Goal: Task Accomplishment & Management: Use online tool/utility

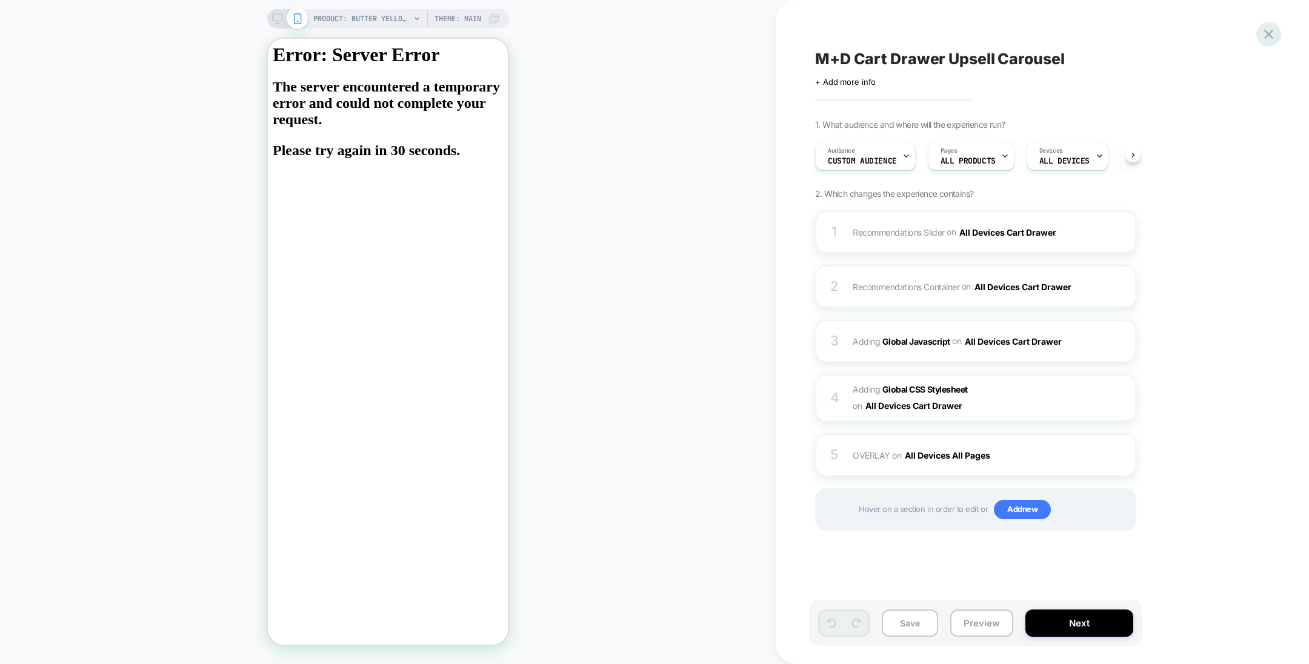
click at [1272, 29] on icon at bounding box center [1268, 34] width 16 height 16
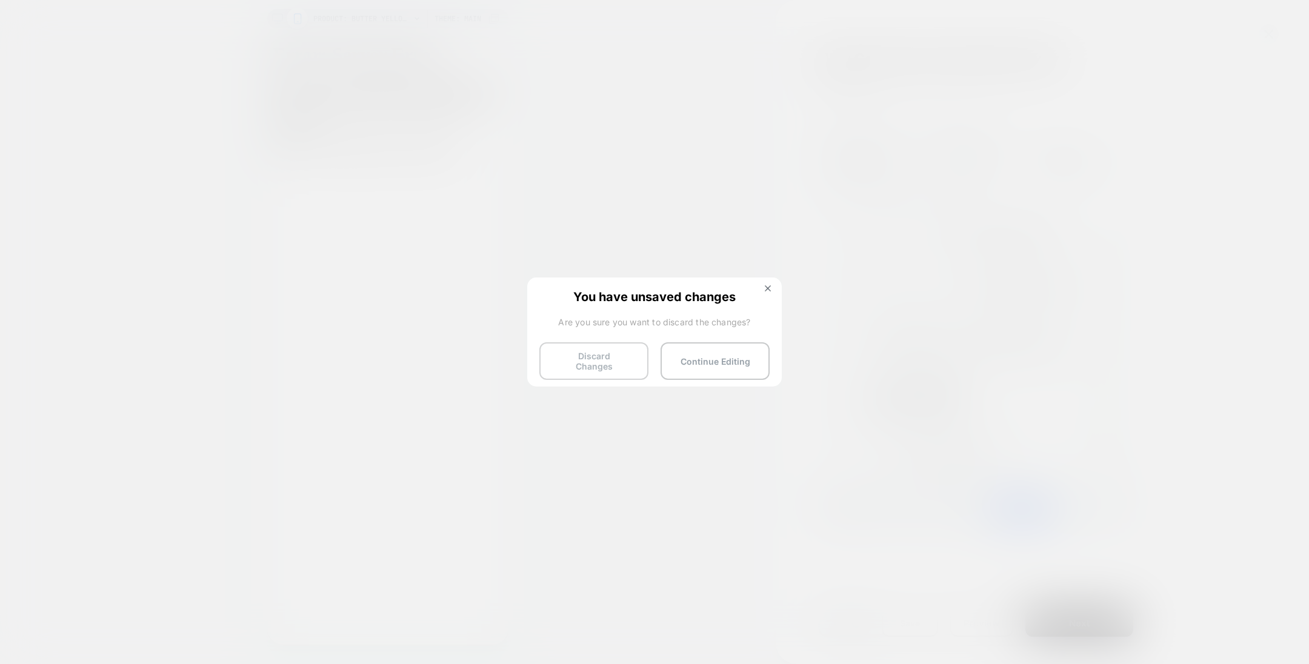
click at [624, 348] on button "Discard Changes" at bounding box center [593, 361] width 109 height 38
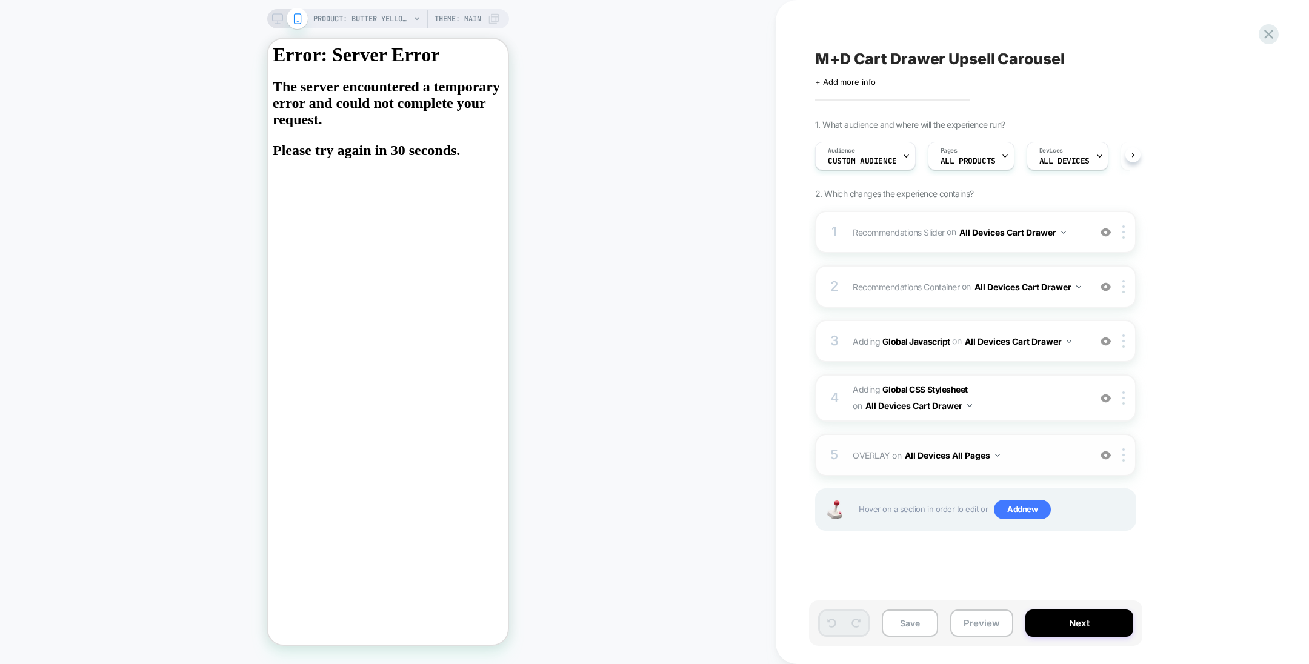
click at [985, 458] on button "All Devices All Pages" at bounding box center [952, 456] width 95 height 18
click at [954, 471] on div "5 OVERLAY Adding Code Block AFTER body>* on All Devices All Pages Add Before Ad…" at bounding box center [975, 455] width 321 height 42
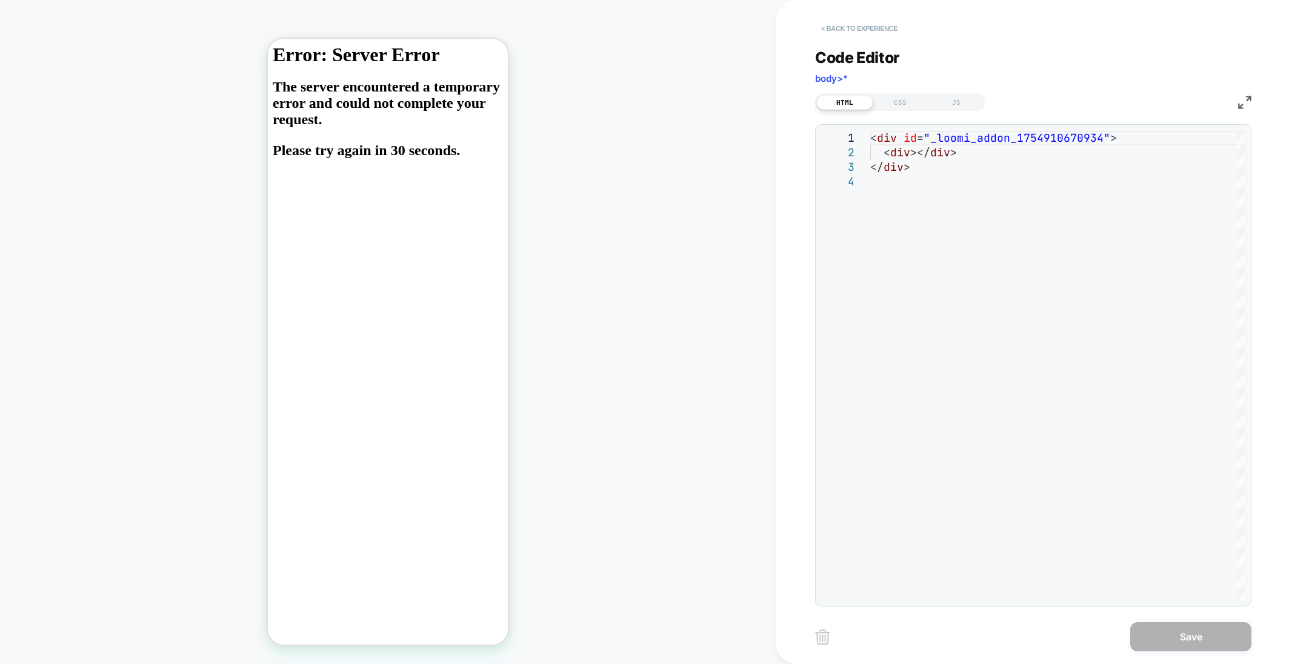
click at [844, 30] on button "< Back to experience" at bounding box center [859, 28] width 88 height 19
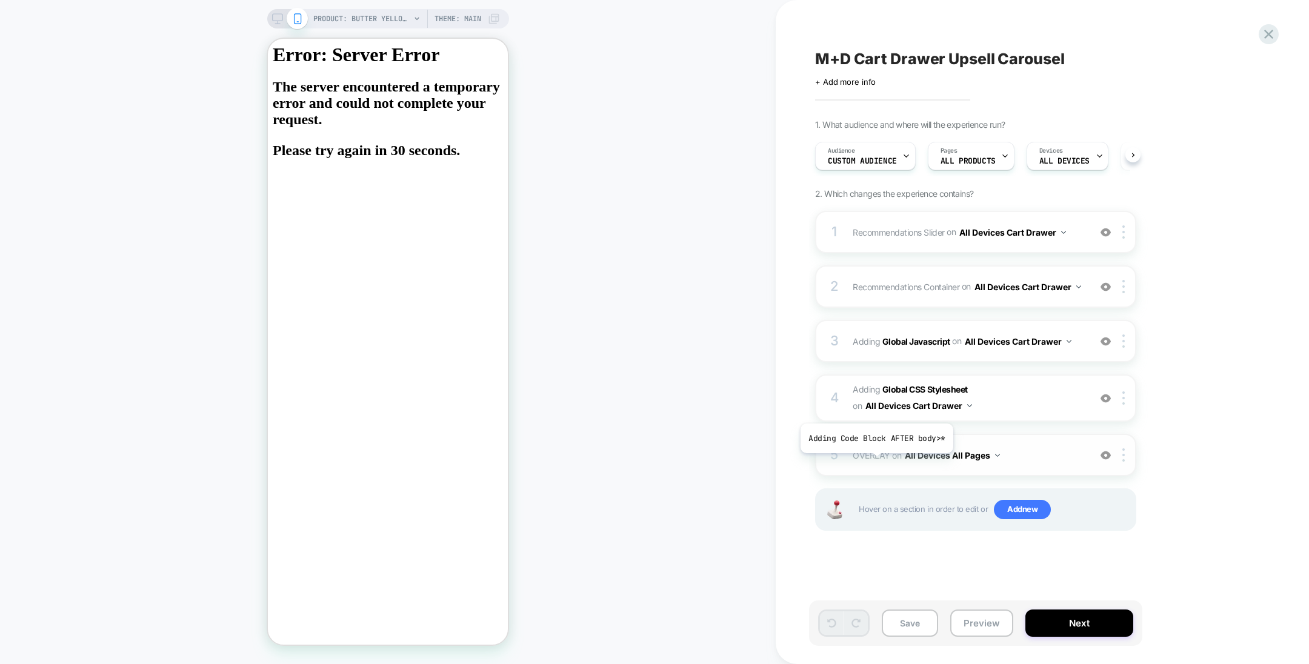
click at [875, 461] on span "OVERLAY" at bounding box center [872, 455] width 38 height 10
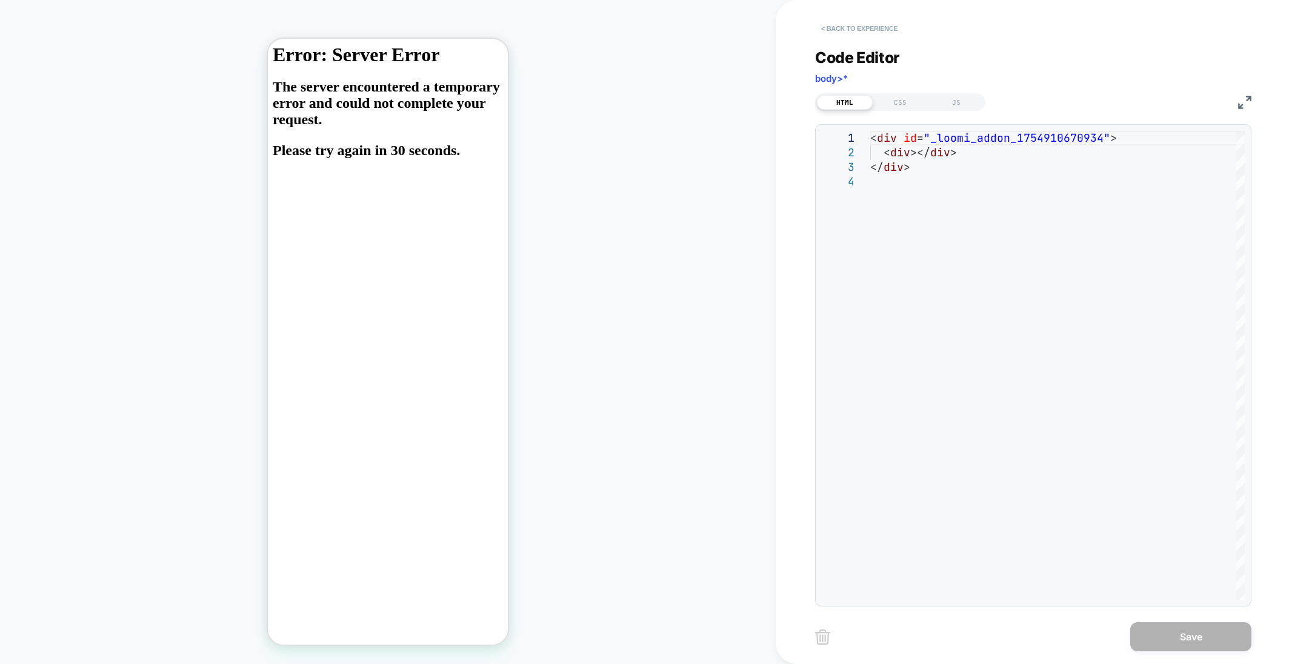
click at [879, 31] on button "< Back to experience" at bounding box center [859, 28] width 88 height 19
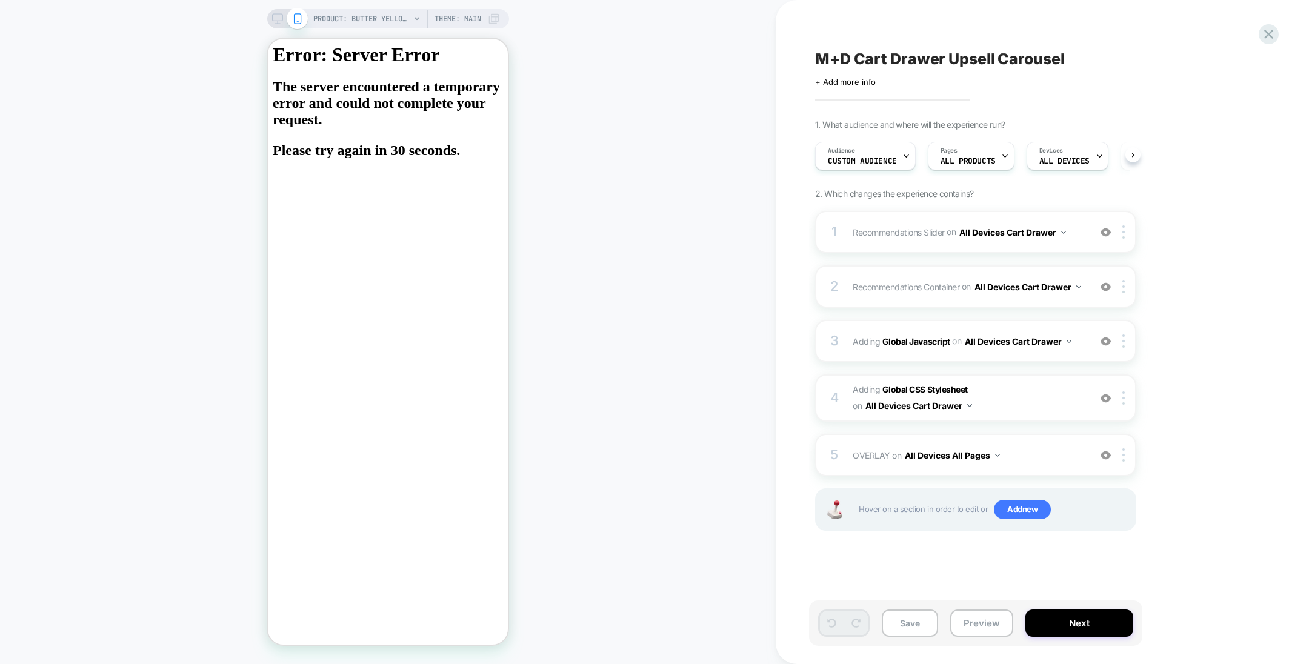
click at [287, 16] on span at bounding box center [297, 18] width 21 height 21
click at [273, 16] on icon at bounding box center [277, 18] width 11 height 11
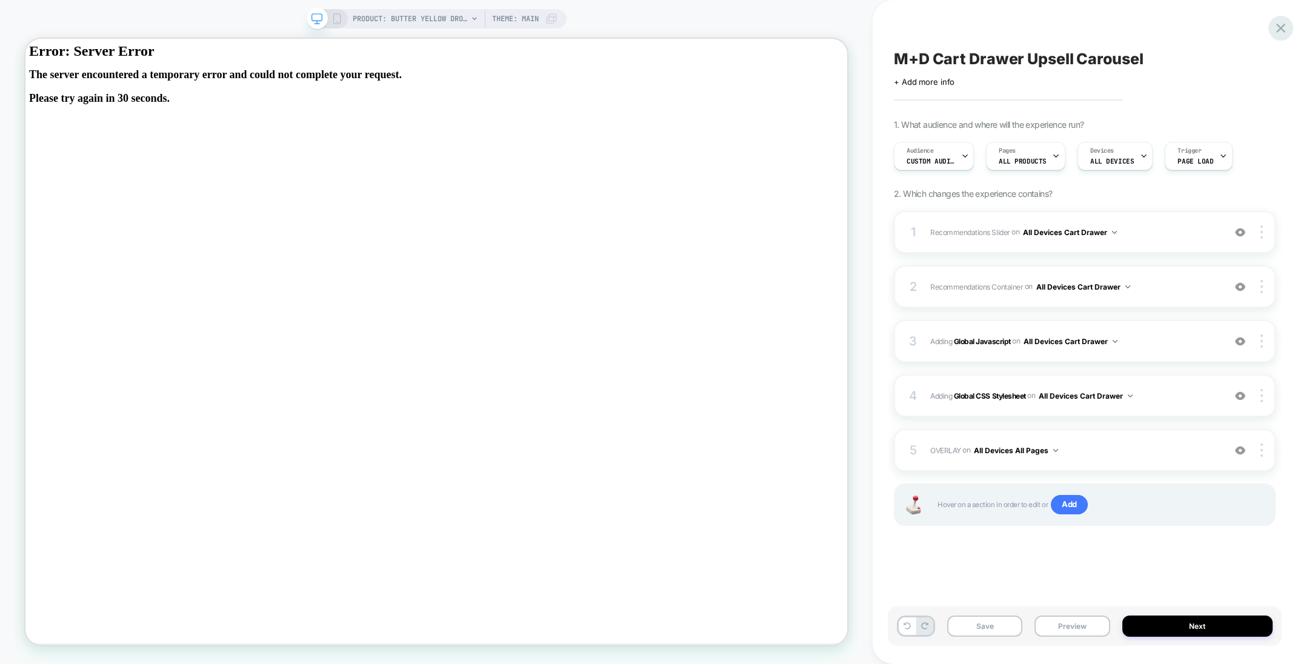
click at [1283, 36] on div at bounding box center [1280, 28] width 25 height 25
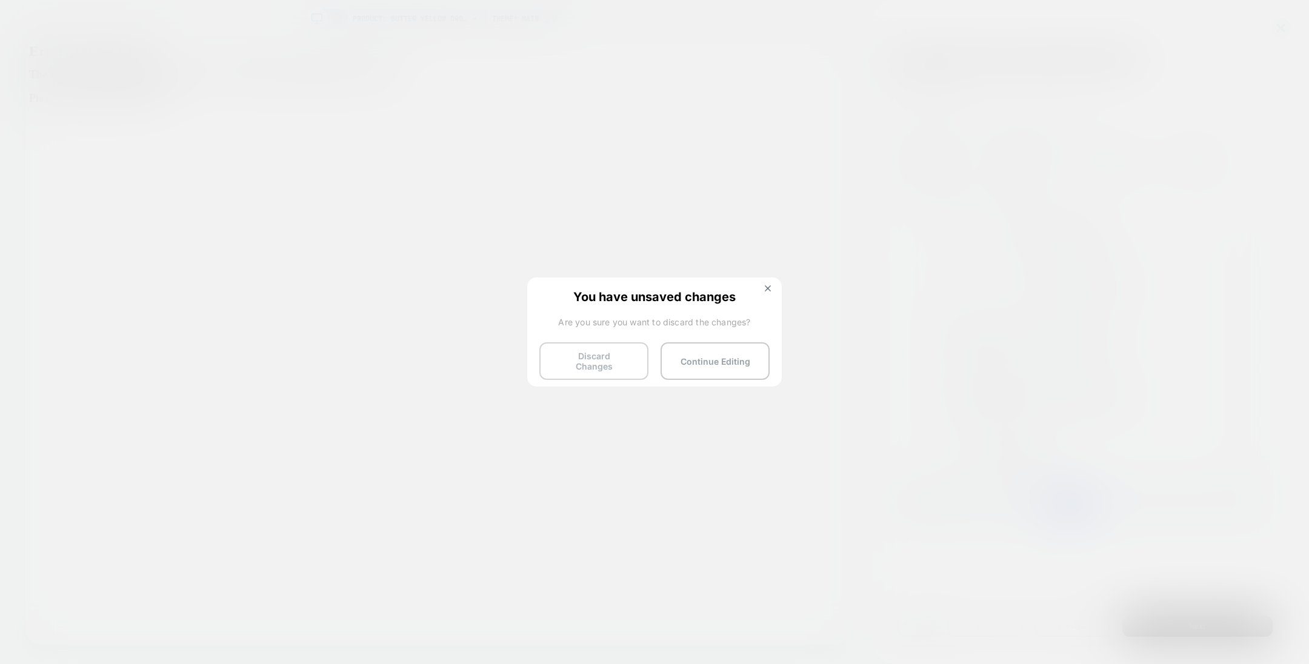
click at [616, 356] on button "Discard Changes" at bounding box center [593, 361] width 109 height 38
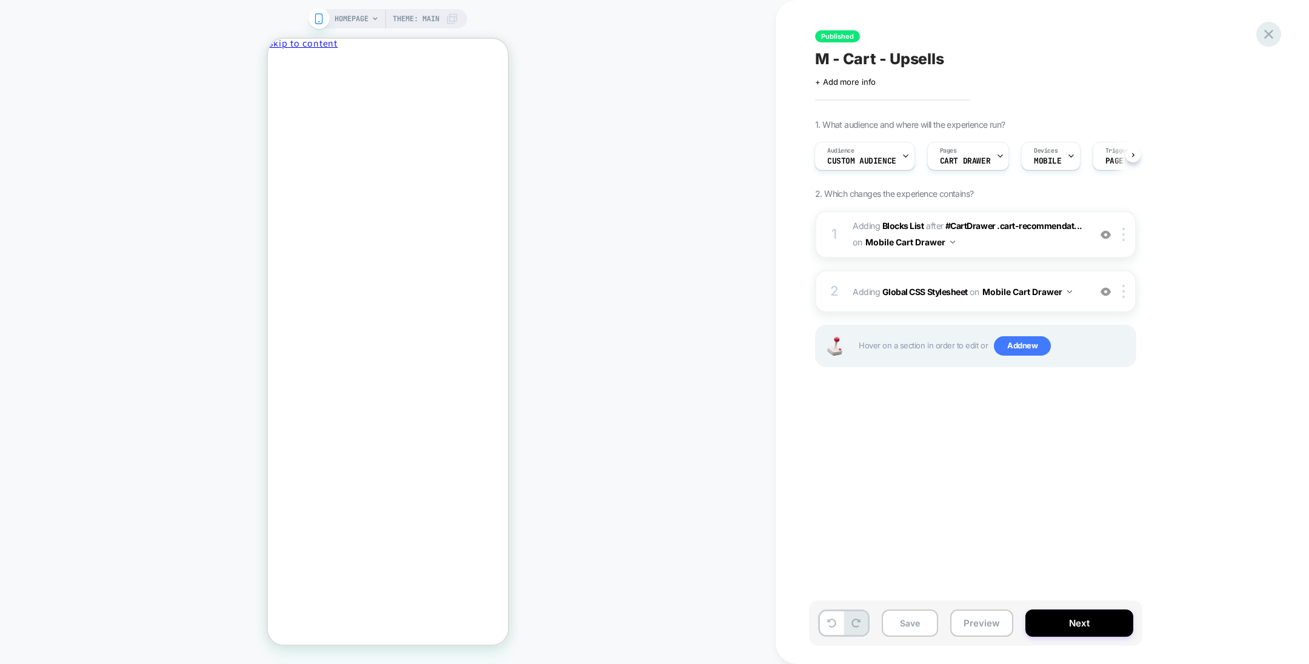
click at [1274, 39] on icon at bounding box center [1268, 34] width 16 height 16
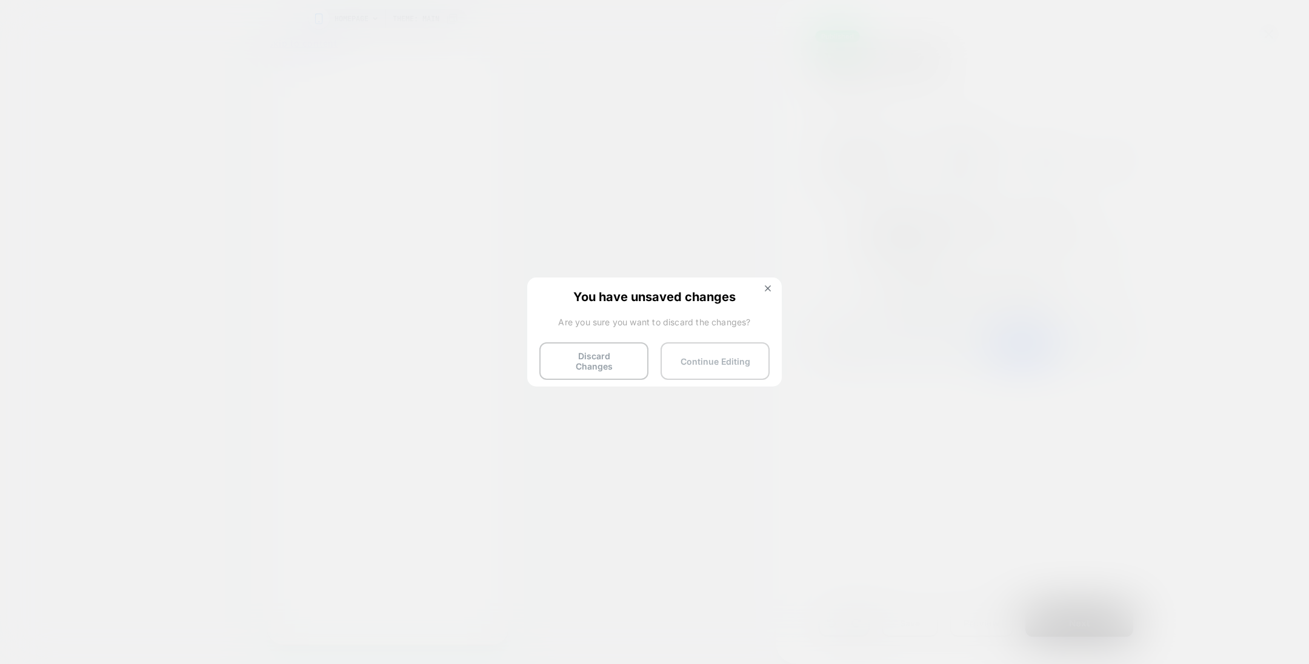
click at [697, 354] on button "Continue Editing" at bounding box center [715, 361] width 109 height 38
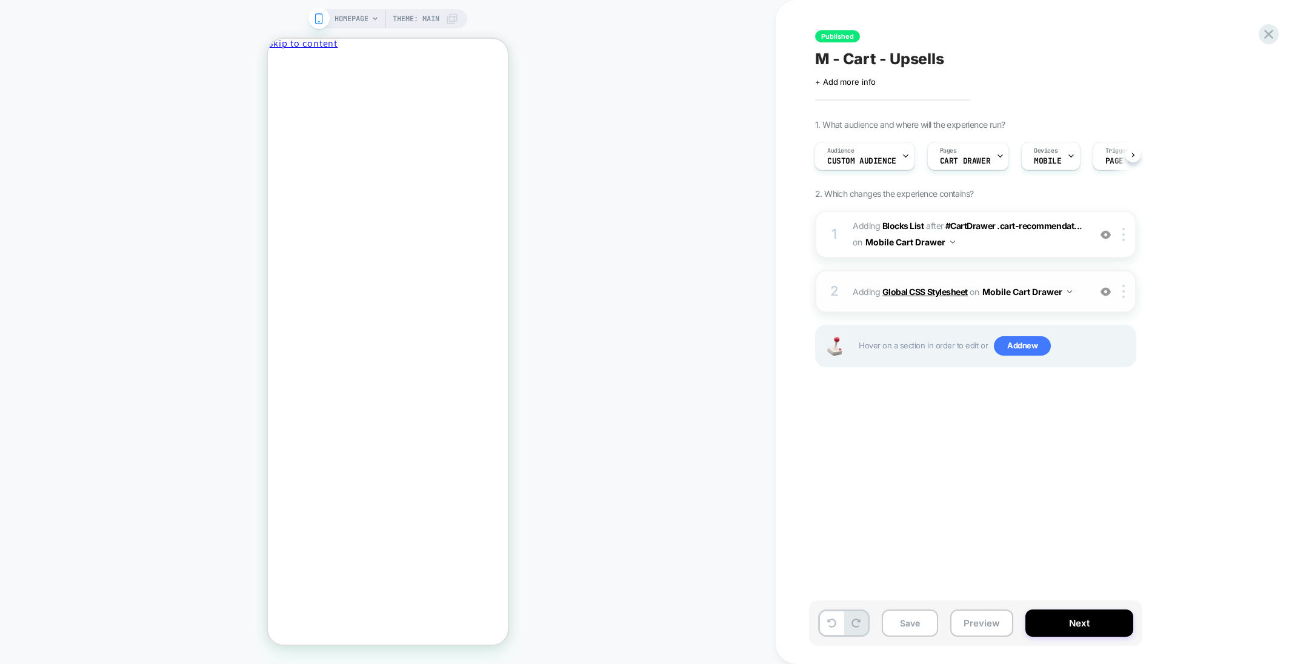
click at [928, 288] on b "Global CSS Stylesheet" at bounding box center [924, 292] width 85 height 10
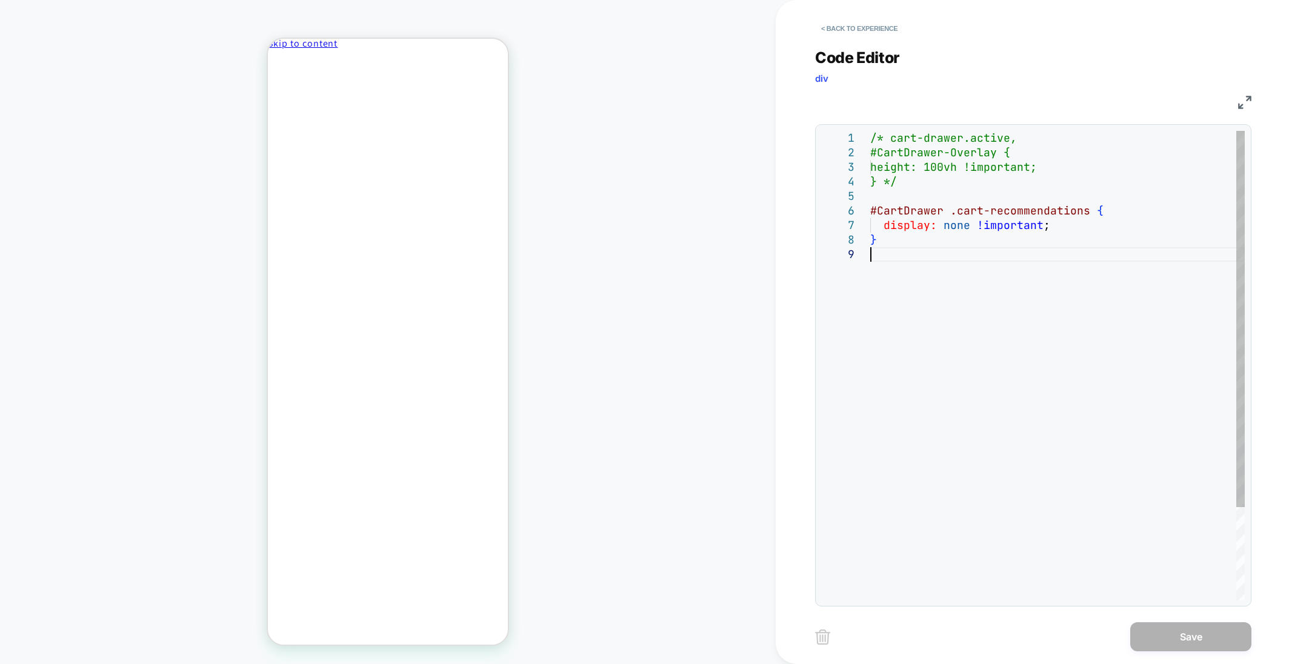
click at [928, 288] on div "/* cart-drawer.active, #CartDrawer-Overlay { height: 100vh !important; } */ #Ca…" at bounding box center [1057, 424] width 374 height 586
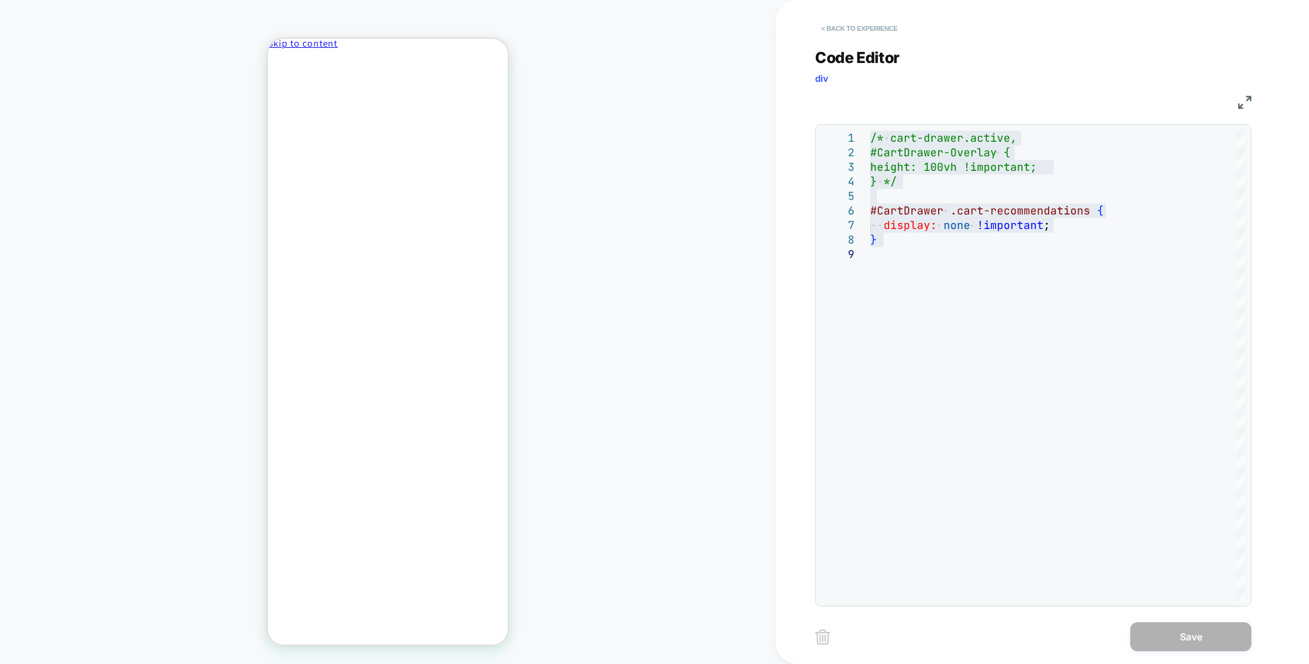
click at [860, 30] on button "< Back to experience" at bounding box center [859, 28] width 88 height 19
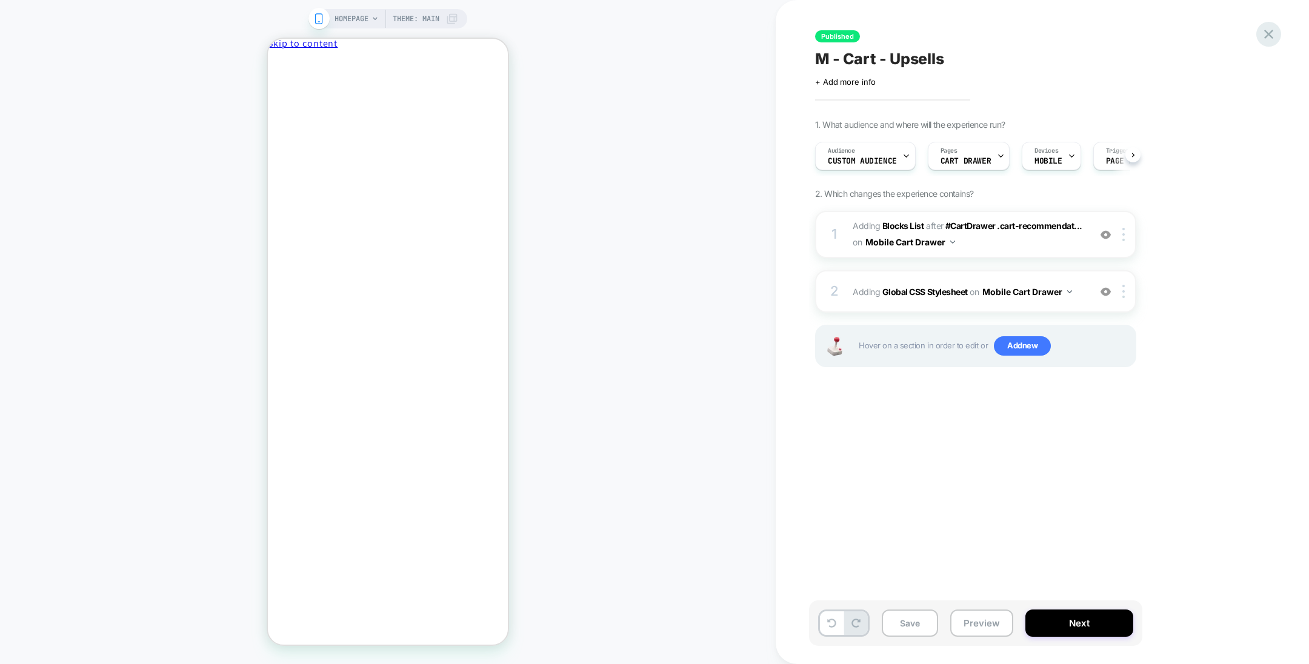
click at [1260, 32] on icon at bounding box center [1268, 34] width 16 height 16
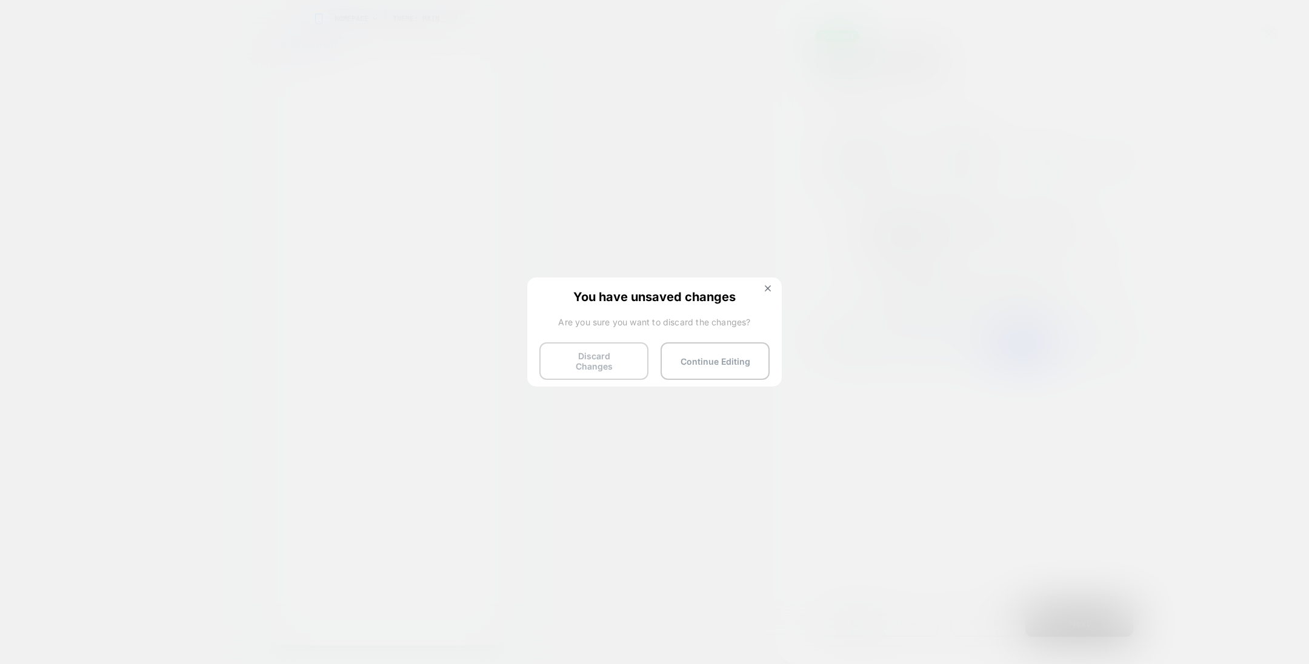
click at [634, 371] on button "Discard Changes" at bounding box center [593, 361] width 109 height 38
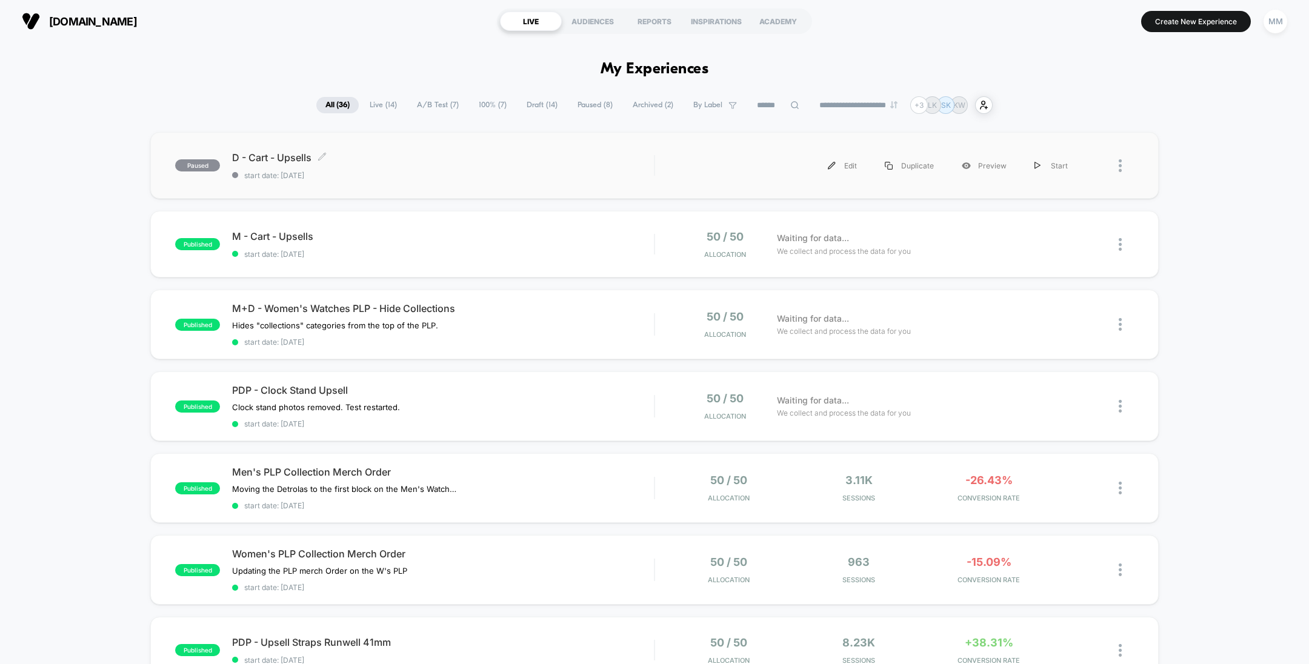
click at [508, 158] on span "D - Cart - Upsells Click to edit experience details" at bounding box center [443, 157] width 422 height 12
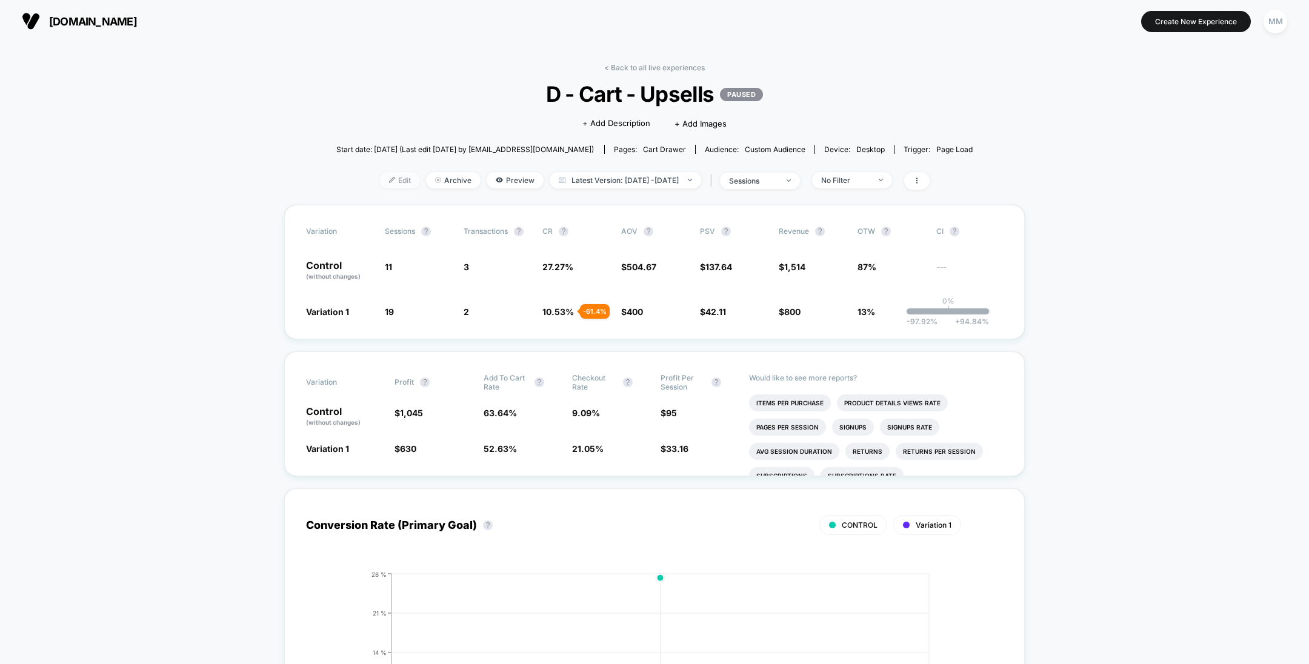
click at [380, 175] on span "Edit" at bounding box center [400, 180] width 40 height 16
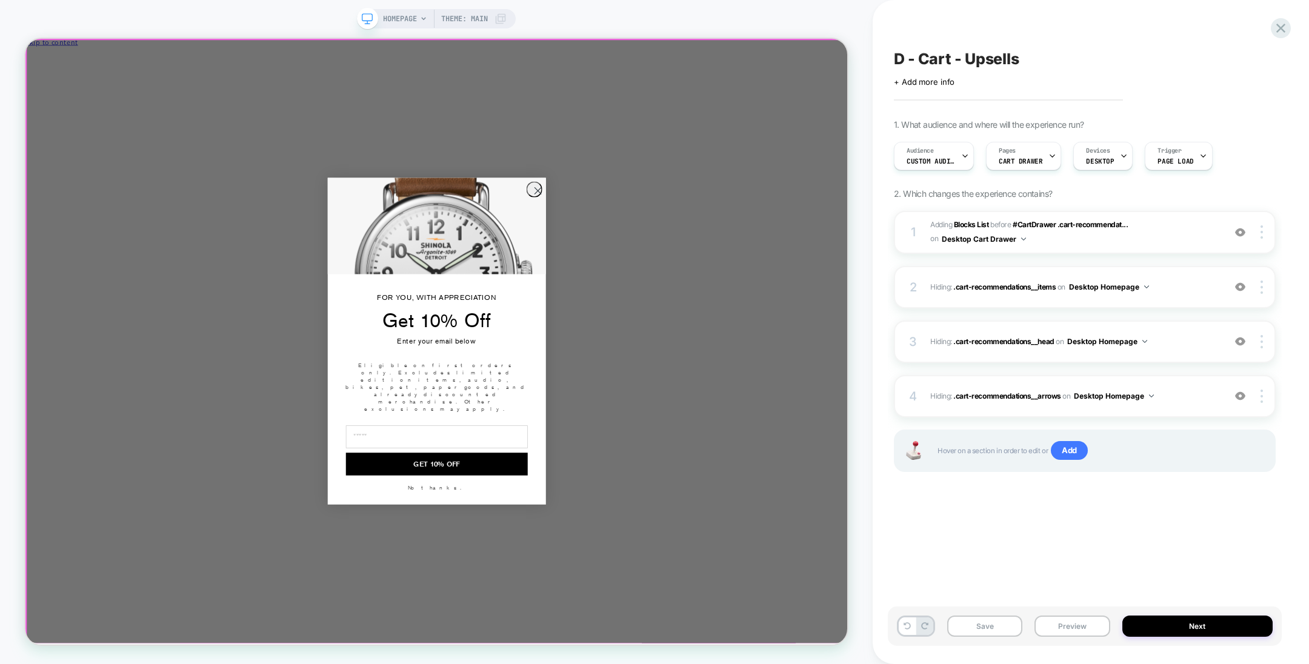
click at [1074, 313] on div "Close dialog FOR YOU, WITH APPRECIATION Get 10% Off Enter your email below Elig…" at bounding box center [573, 442] width 1096 height 806
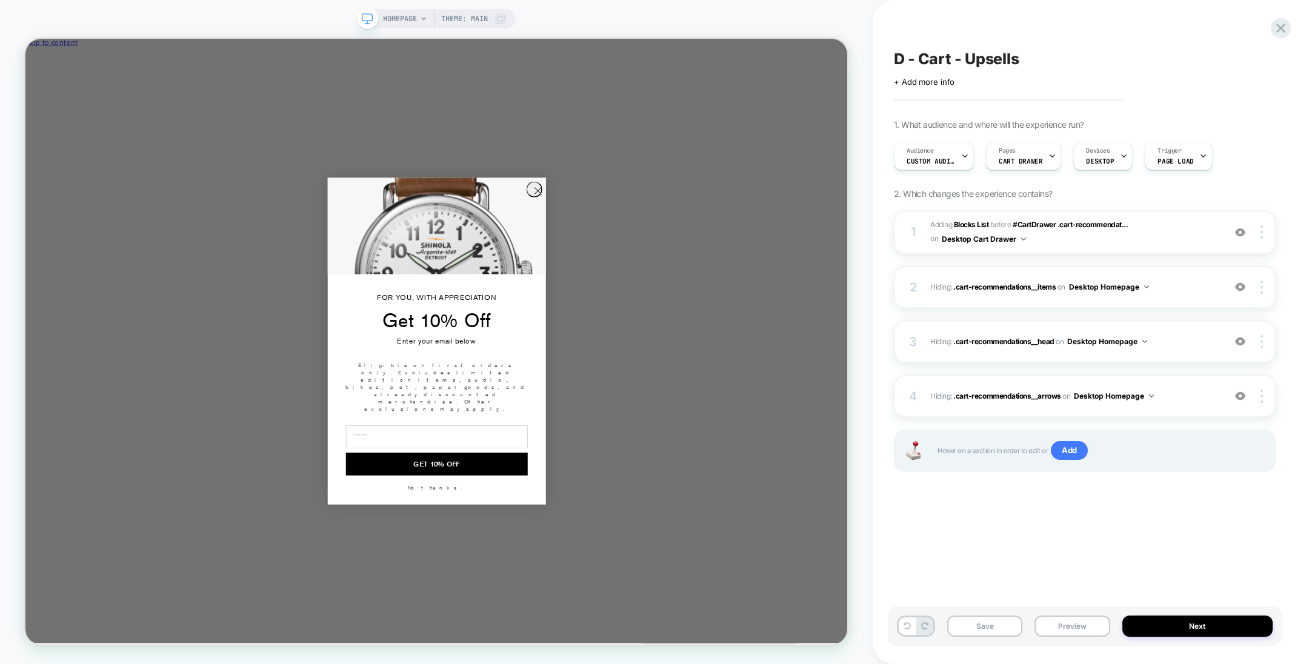
click at [933, 508] on div "D - Cart - Upsells Click to edit experience details + Add more info 1. What aud…" at bounding box center [1085, 332] width 394 height 640
click at [706, 251] on circle "Close dialog" at bounding box center [708, 241] width 20 height 20
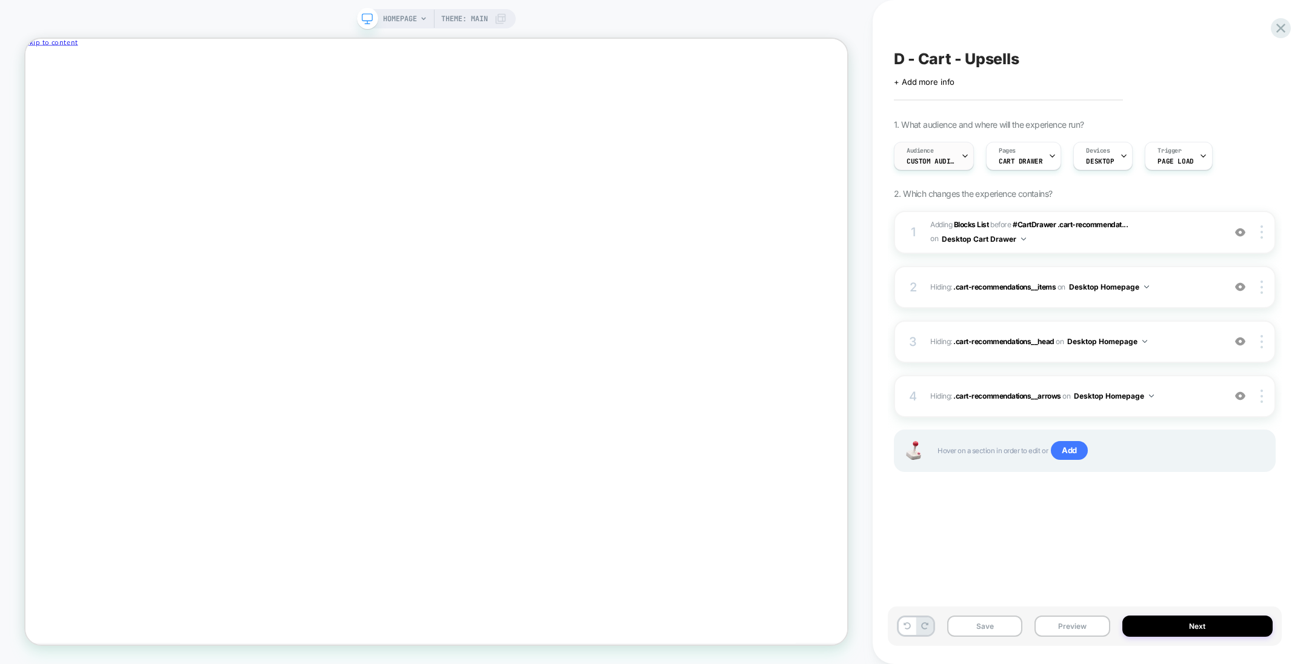
click at [927, 161] on span "Custom Audience" at bounding box center [931, 161] width 48 height 8
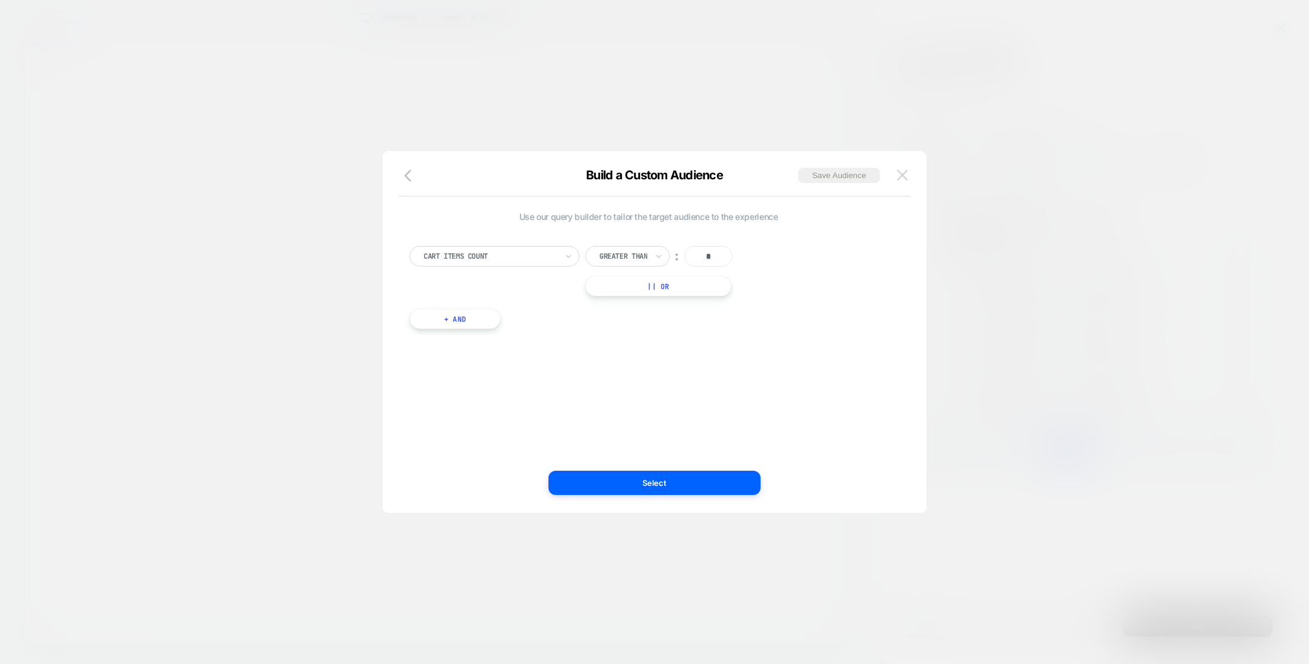
click at [909, 178] on button at bounding box center [902, 175] width 18 height 18
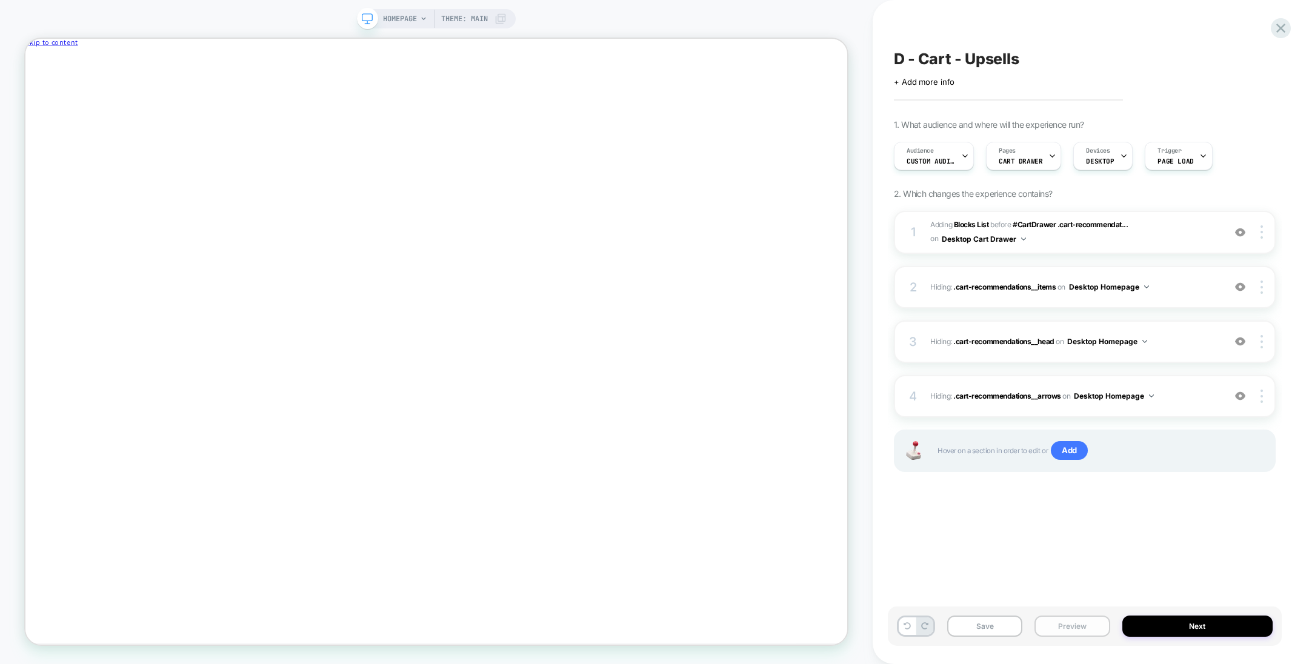
click at [1079, 631] on button "Preview" at bounding box center [1071, 626] width 75 height 21
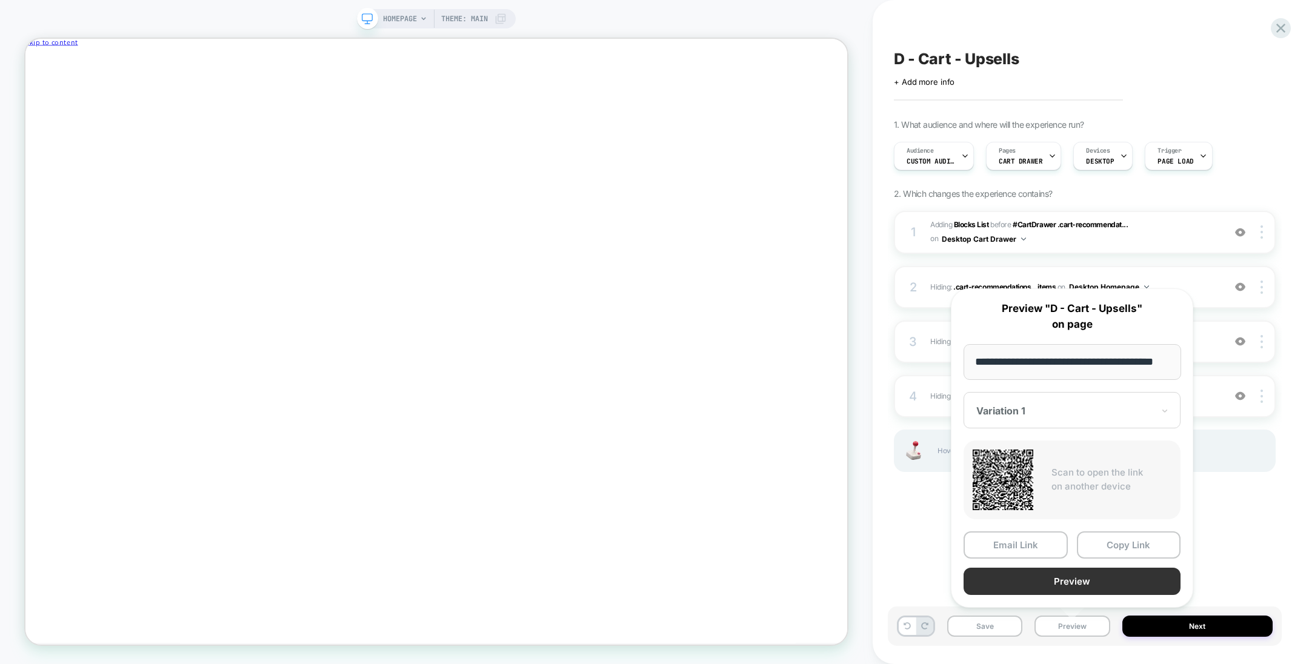
click at [1073, 569] on button "Preview" at bounding box center [1071, 581] width 217 height 27
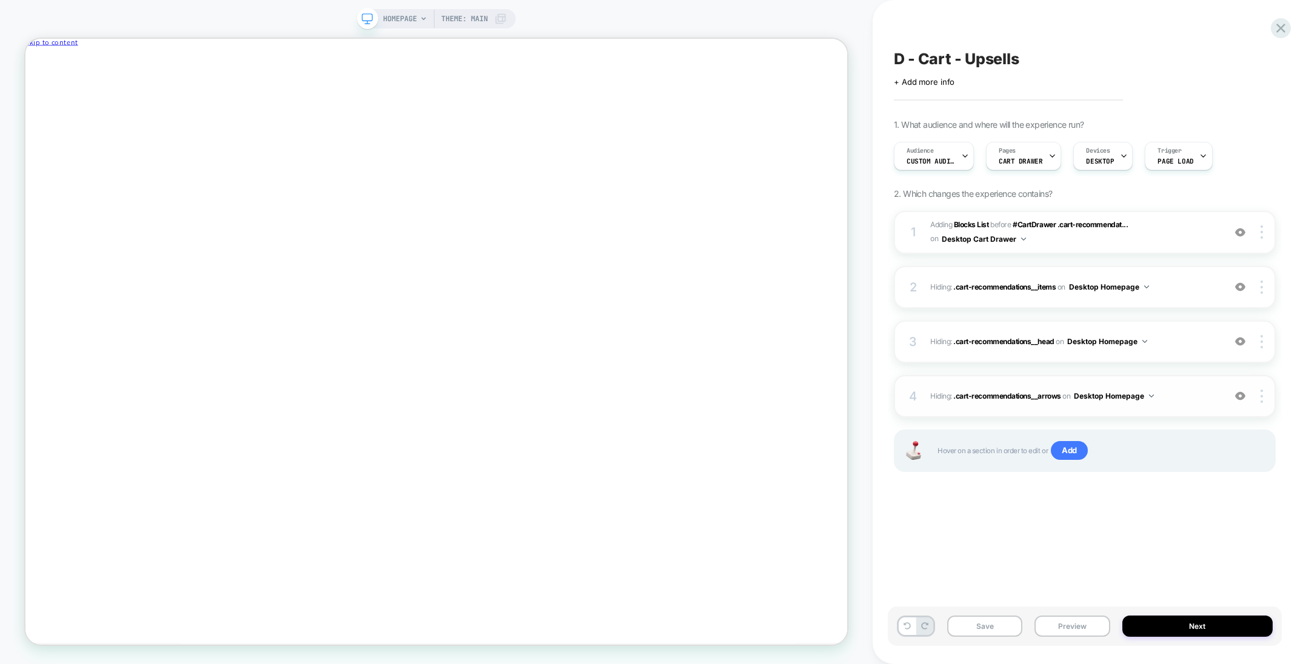
click at [1241, 401] on div at bounding box center [1240, 396] width 23 height 13
click at [1238, 343] on img at bounding box center [1240, 341] width 10 height 10
click at [1242, 290] on img at bounding box center [1240, 287] width 10 height 10
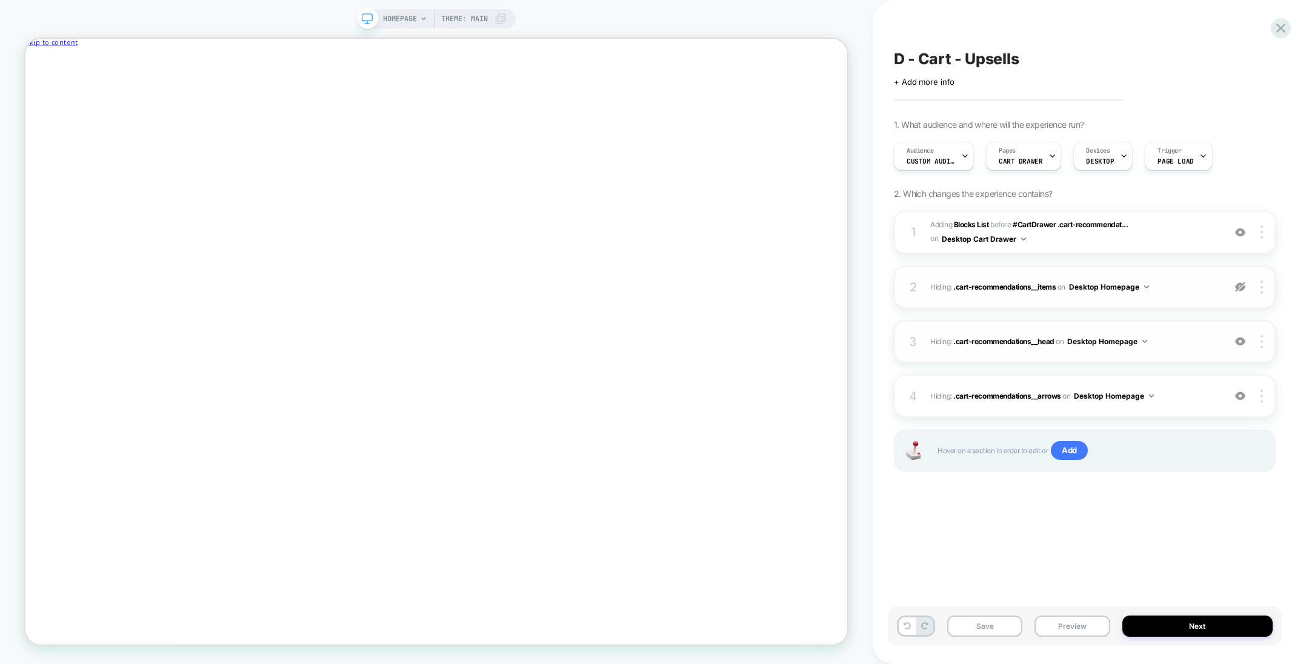
click at [1242, 290] on img at bounding box center [1240, 287] width 10 height 10
click at [1242, 234] on img at bounding box center [1240, 232] width 10 height 10
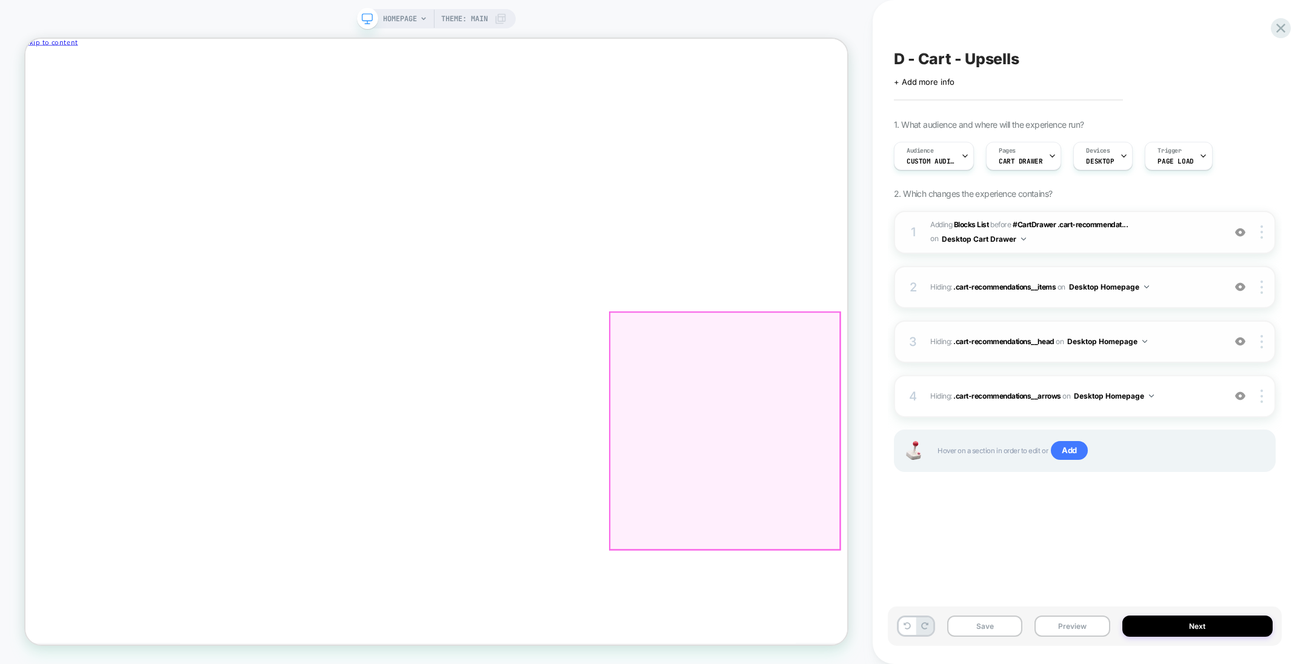
scroll to position [19, 0]
